Goal: Browse casually

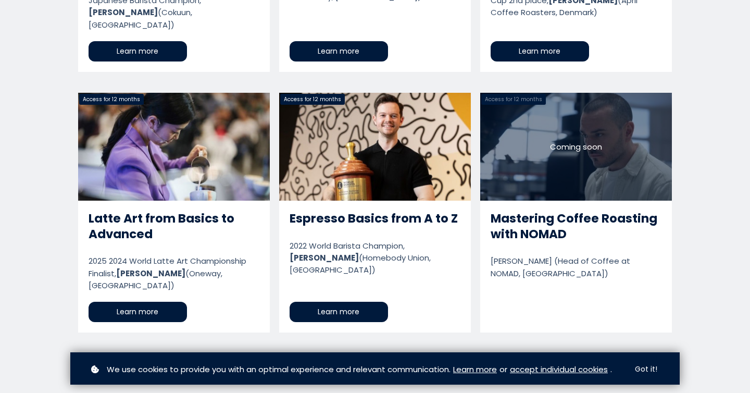
scroll to position [1018, 0]
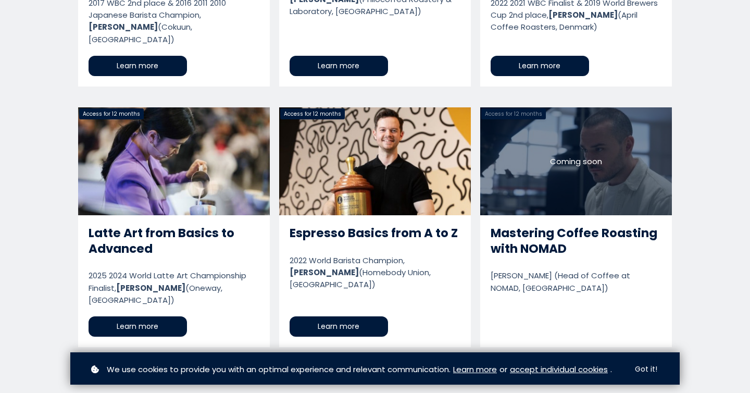
click at [589, 107] on link "Mastering Coffee Roasting with NOMAD" at bounding box center [576, 227] width 192 height 240
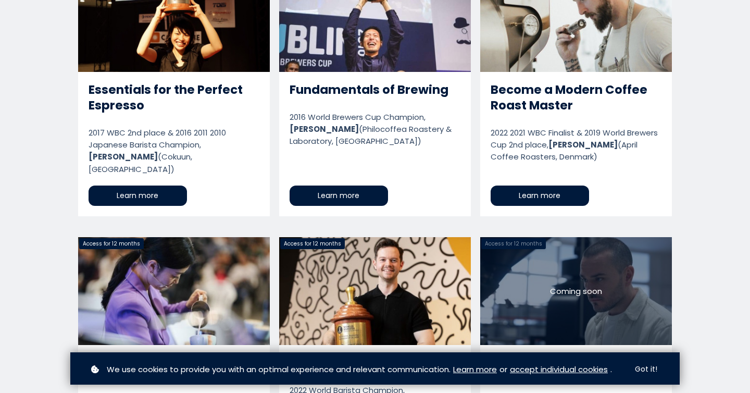
scroll to position [933, 0]
